Goal: Information Seeking & Learning: Learn about a topic

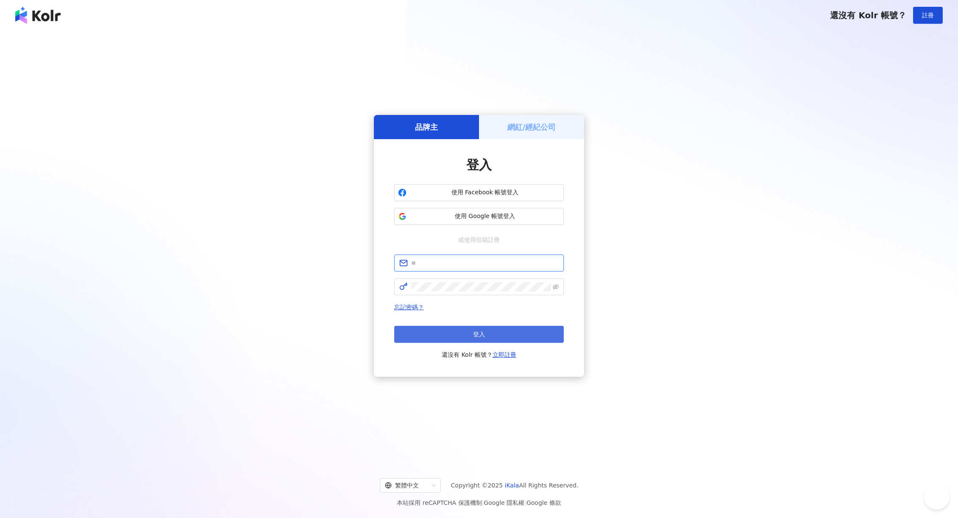
type input "**********"
click at [480, 336] on span "登入" at bounding box center [479, 334] width 12 height 7
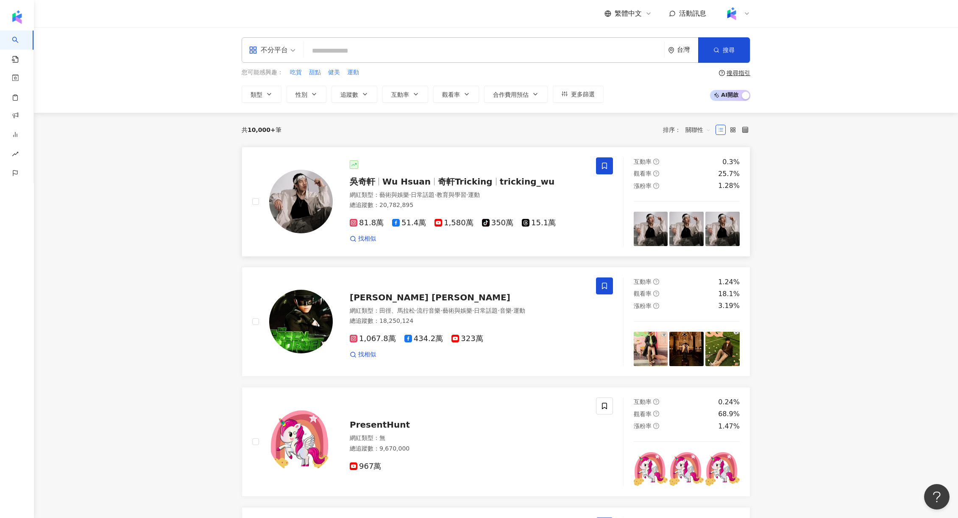
click at [518, 184] on span "tricking_wu" at bounding box center [527, 181] width 55 height 10
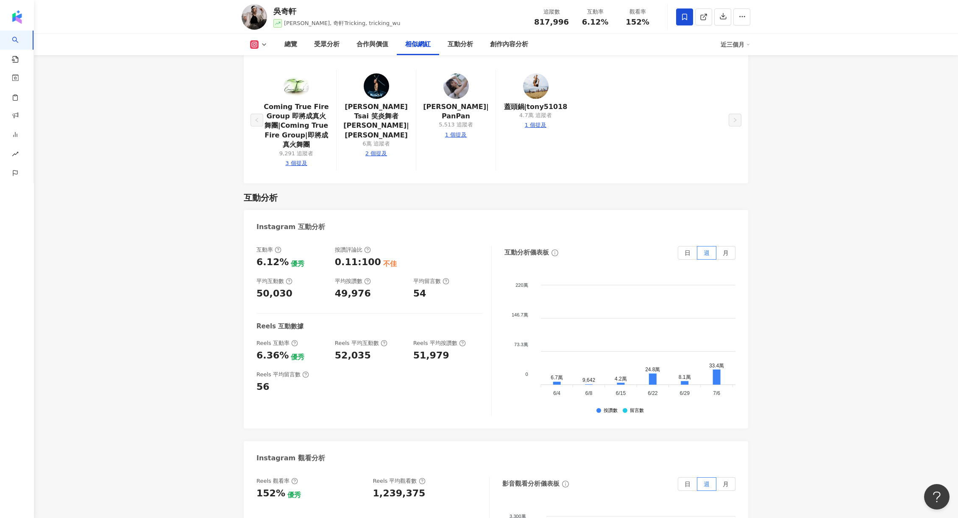
scroll to position [1560, 0]
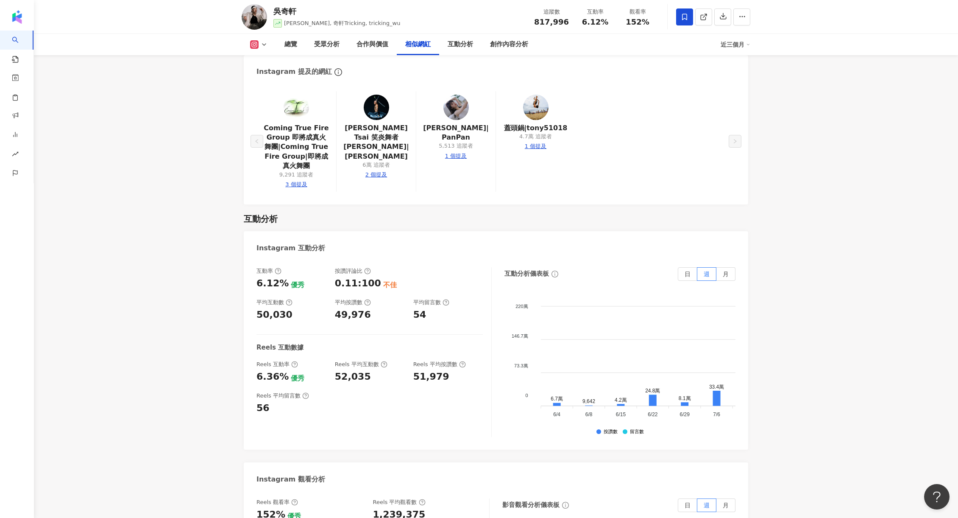
click at [259, 42] on button at bounding box center [259, 44] width 34 height 8
click at [282, 91] on li "YouTube" at bounding box center [272, 99] width 61 height 20
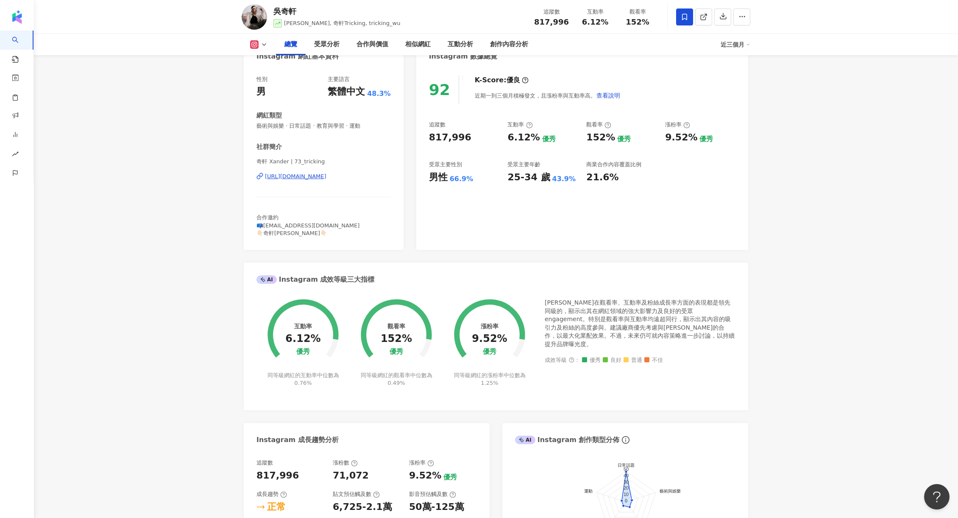
scroll to position [72, 0]
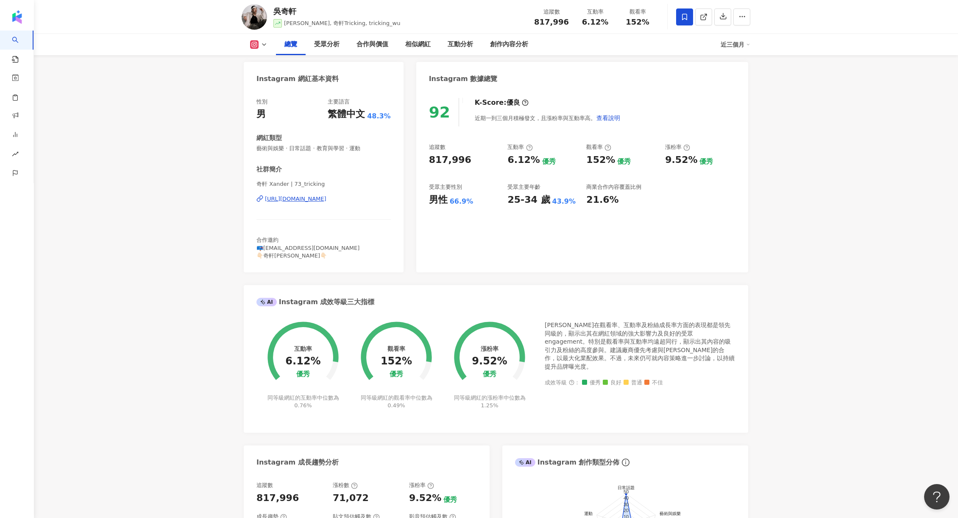
click at [403, 343] on circle at bounding box center [396, 357] width 60 height 60
drag, startPoint x: 388, startPoint y: 407, endPoint x: 439, endPoint y: 407, distance: 50.9
click at [438, 407] on div "觀看率 152% 優秀 同等級網紅的觀看率中位數為 0.49%" at bounding box center [396, 359] width 93 height 99
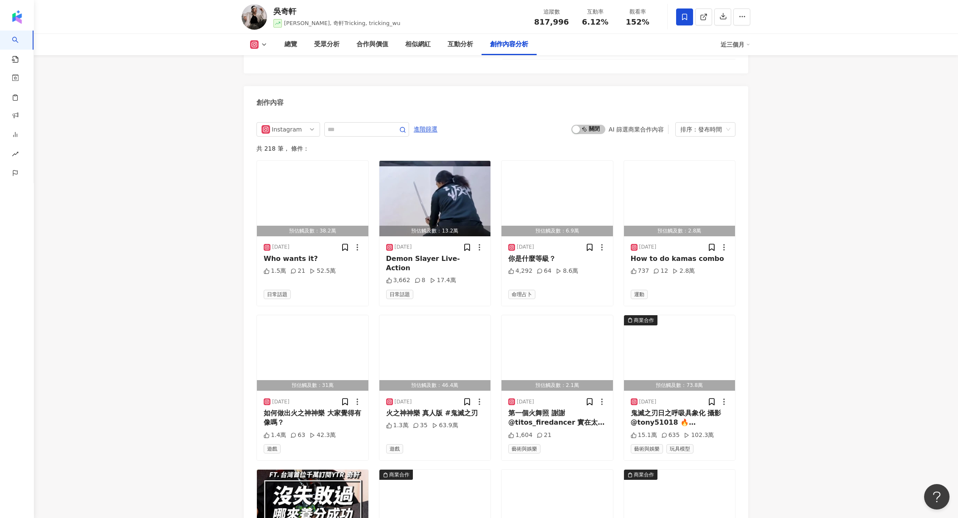
scroll to position [2604, 0]
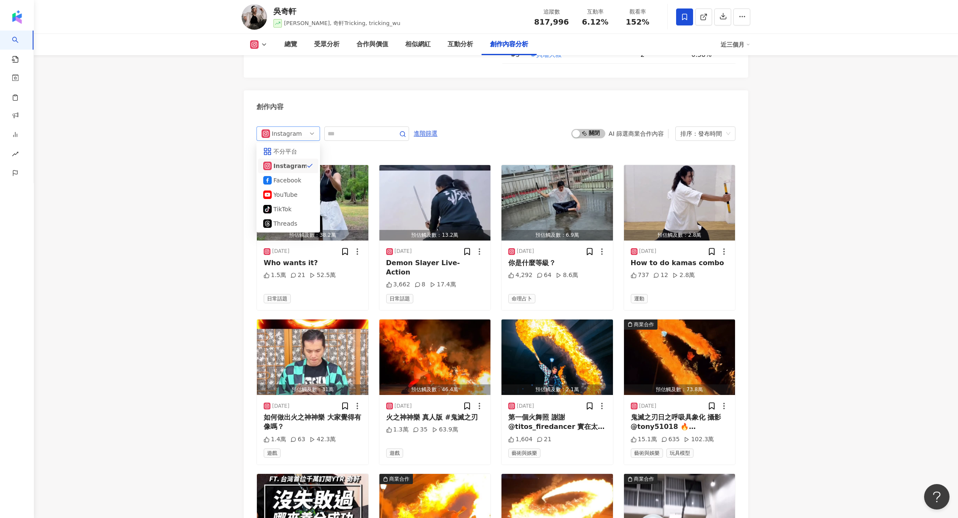
click at [309, 127] on span "Instagram" at bounding box center [288, 134] width 53 height 14
click at [296, 191] on div "YouTube" at bounding box center [288, 194] width 60 height 14
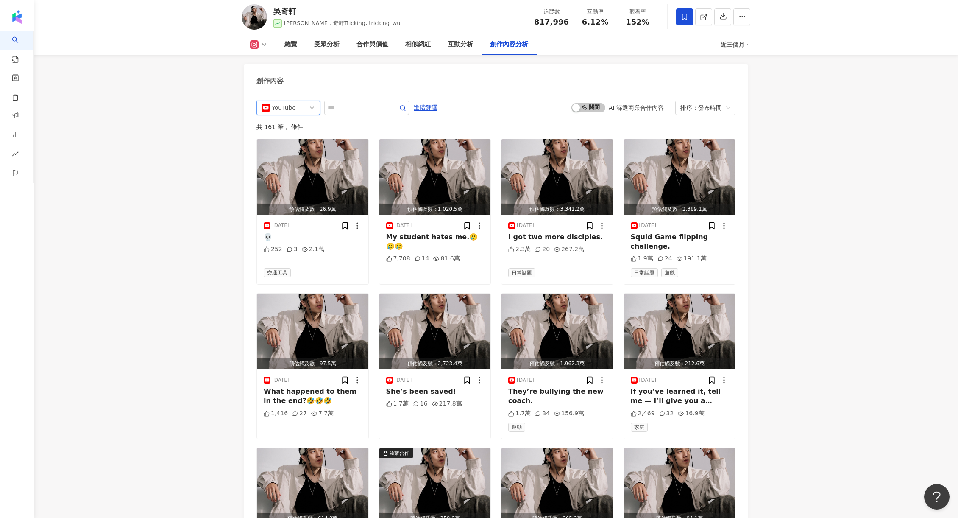
click at [265, 45] on icon at bounding box center [264, 44] width 7 height 7
click at [265, 103] on button "YouTube" at bounding box center [272, 100] width 51 height 12
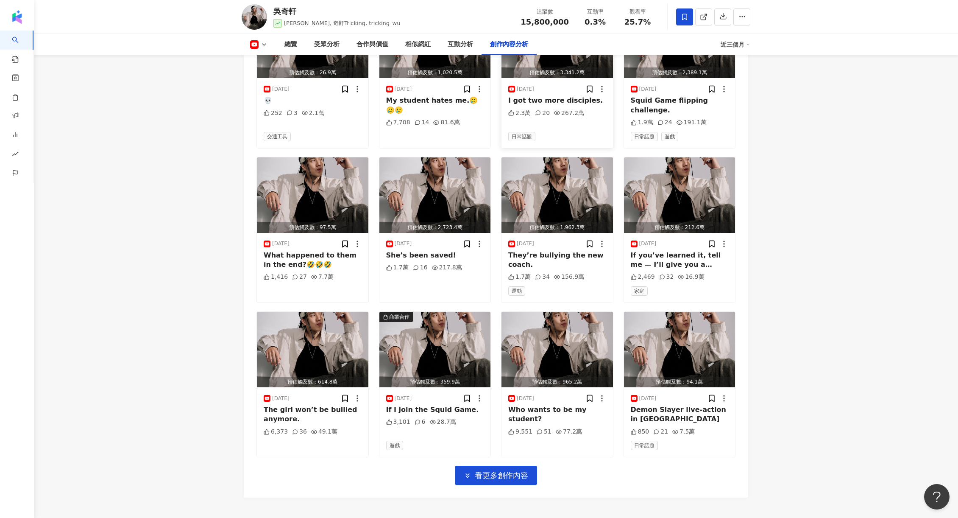
scroll to position [2323, 0]
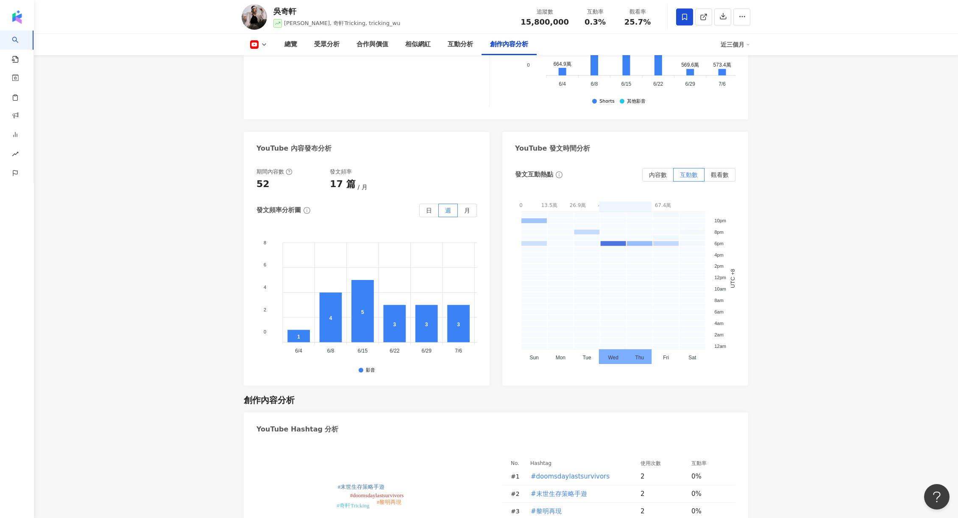
scroll to position [1571, 0]
